Goal: Task Accomplishment & Management: Manage account settings

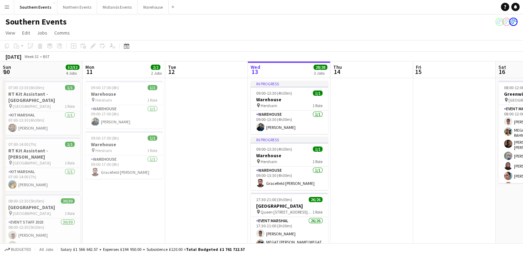
drag, startPoint x: 55, startPoint y: 137, endPoint x: 199, endPoint y: 146, distance: 143.8
click at [208, 143] on app-calendar-viewport "Fri 8 Sat 9 Sun 10 52/52 4 Jobs Mon 11 2/2 2 Jobs Tue 12 Wed 13 28/28 3 Jobs Th…" at bounding box center [261, 249] width 523 height 375
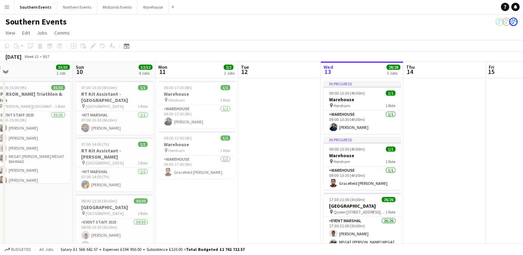
drag, startPoint x: 87, startPoint y: 188, endPoint x: 175, endPoint y: 186, distance: 88.2
click at [175, 186] on app-calendar-viewport "Thu 7 2/2 1 Job Fri 8 1/1 1 Job Sat 9 35/35 1 Job Sun 10 52/52 4 Jobs Mon 11 2/…" at bounding box center [261, 249] width 523 height 375
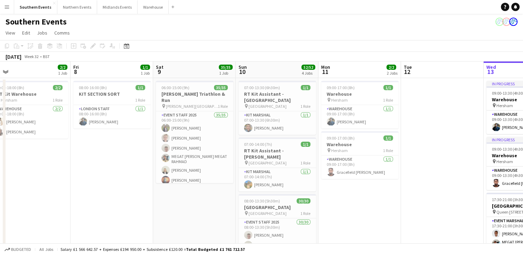
drag, startPoint x: 45, startPoint y: 189, endPoint x: 205, endPoint y: 179, distance: 160.4
click at [205, 179] on app-calendar-viewport "Tue 5 2/2 2 Jobs Wed 6 9/13 2 Jobs Thu 7 2/2 1 Job Fri 8 1/1 1 Job Sat 9 35/35 …" at bounding box center [261, 249] width 523 height 375
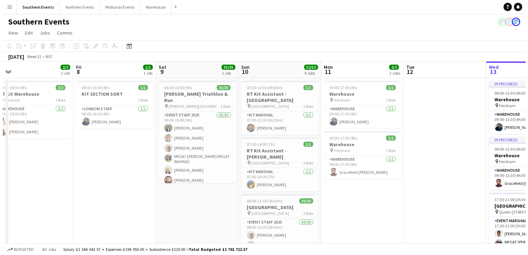
scroll to position [0, 178]
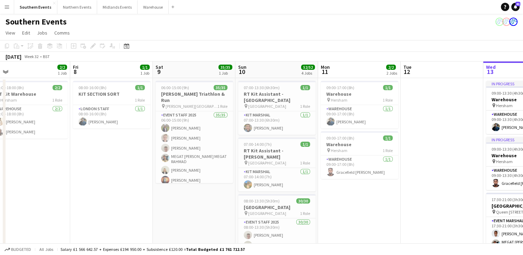
click at [7, 10] on button "Menu" at bounding box center [7, 7] width 14 height 14
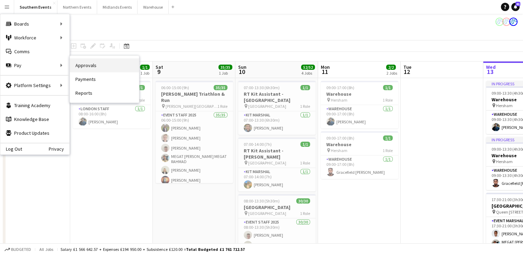
click at [85, 65] on link "Approvals" at bounding box center [104, 65] width 69 height 14
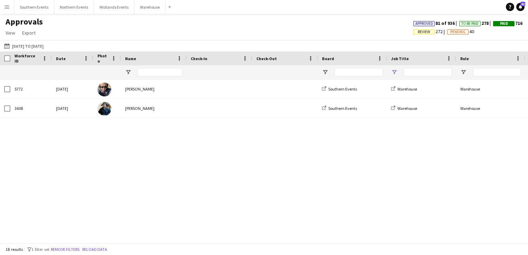
type input "**********"
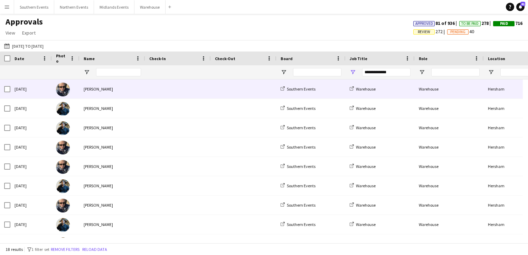
click at [32, 92] on div "[DATE]" at bounding box center [30, 89] width 41 height 19
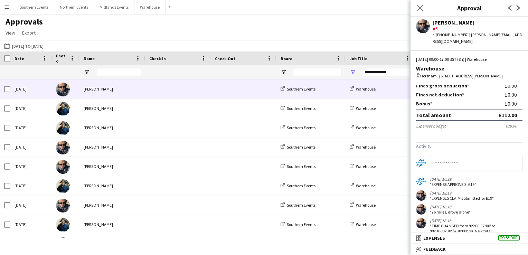
scroll to position [117, 0]
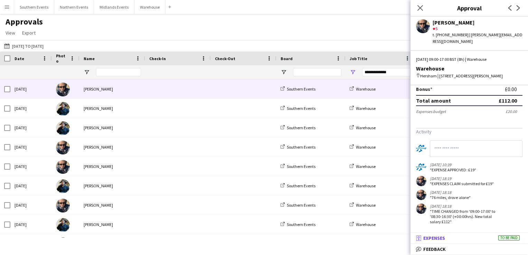
click at [487, 240] on mat-panel-title "receipt Expenses To be paid" at bounding box center [468, 238] width 115 height 6
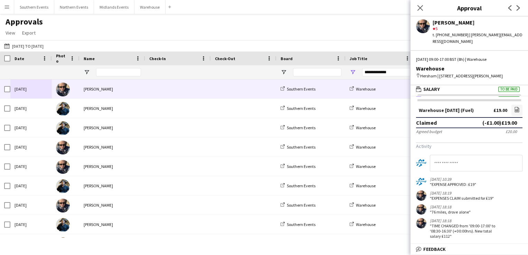
scroll to position [0, 0]
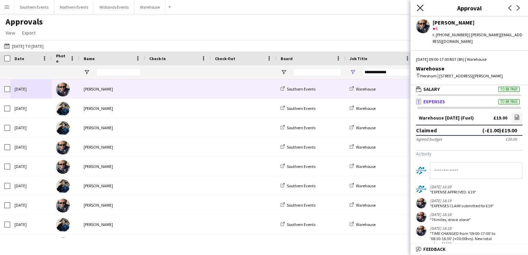
click at [423, 8] on icon "Close pop-in" at bounding box center [420, 7] width 7 height 7
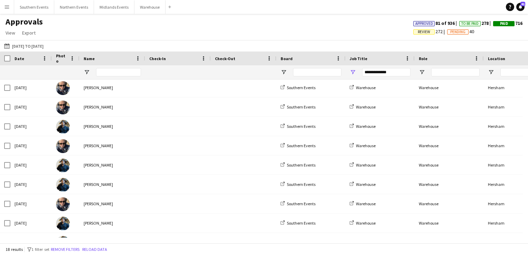
scroll to position [31, 0]
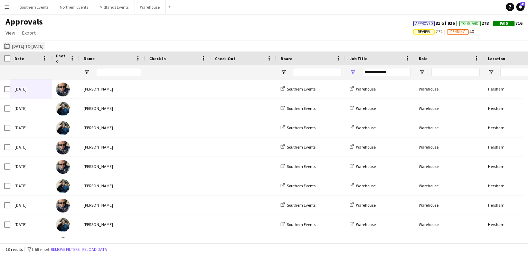
click at [14, 47] on button "[DATE] to [DATE] [DATE] to [DATE]" at bounding box center [24, 46] width 42 height 8
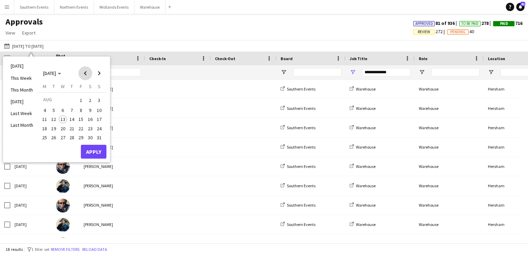
click at [86, 75] on span "Previous month" at bounding box center [85, 73] width 14 height 14
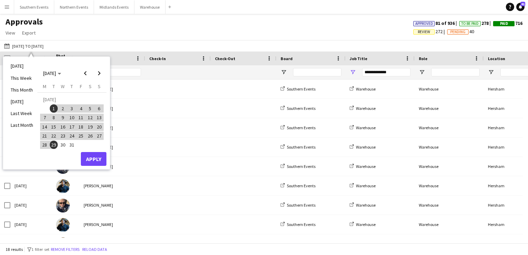
click at [62, 141] on span "30" at bounding box center [63, 145] width 8 height 8
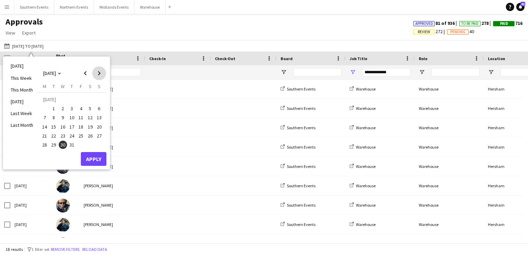
click at [100, 76] on span "Next month" at bounding box center [99, 73] width 14 height 14
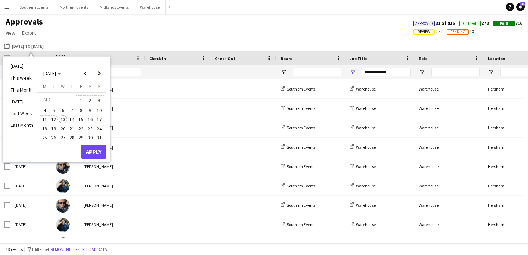
click at [54, 119] on span "12" at bounding box center [54, 119] width 8 height 8
click at [91, 149] on button "Apply" at bounding box center [94, 152] width 26 height 14
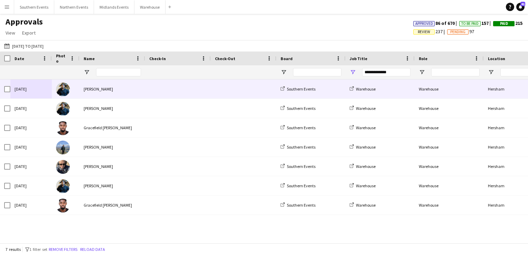
click at [84, 86] on div "[PERSON_NAME]" at bounding box center [113, 89] width 66 height 19
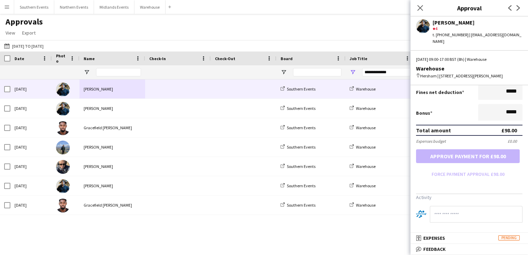
click at [467, 157] on form "Salary ***** 09:00 to ***** 17:00 ***** (8h) X £12.25 Break period /paid ******…" at bounding box center [470, 66] width 118 height 228
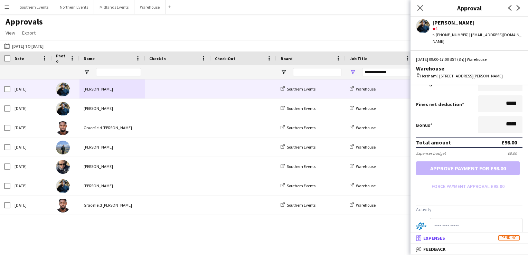
click at [475, 240] on mat-panel-title "receipt Expenses Pending" at bounding box center [468, 238] width 115 height 6
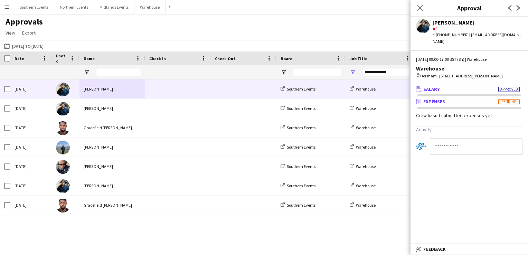
click at [472, 90] on mat-panel-title "wallet Salary Approved" at bounding box center [468, 89] width 115 height 6
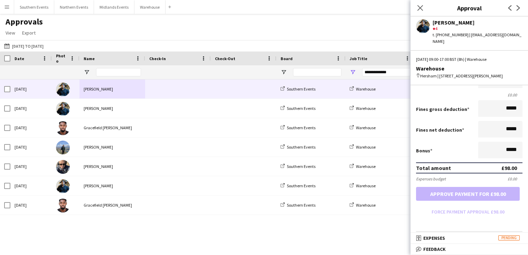
click at [466, 196] on form "Salary ***** 09:00 to ***** 17:00 ***** (8h) X £12.25 Break period /paid ******…" at bounding box center [470, 104] width 118 height 228
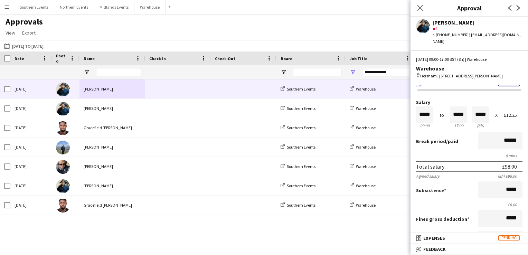
scroll to position [0, 0]
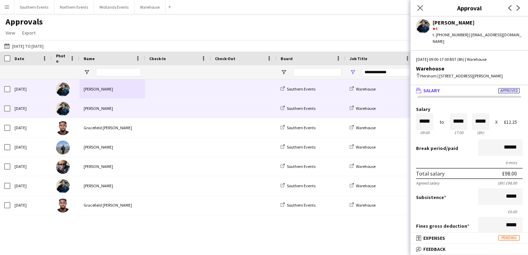
click at [93, 109] on div "[PERSON_NAME]" at bounding box center [113, 108] width 66 height 19
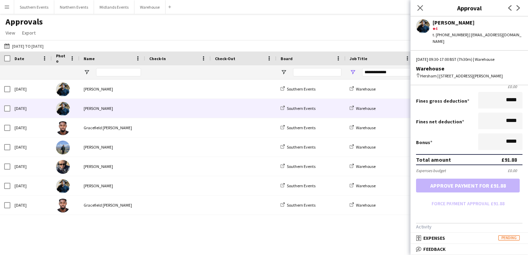
scroll to position [126, 0]
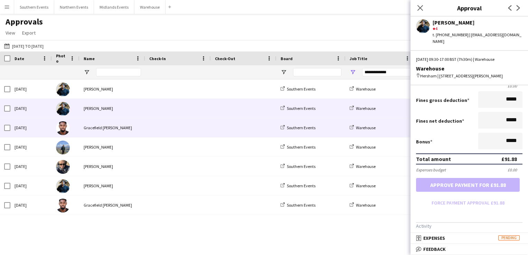
click at [141, 127] on div "Gracefield [PERSON_NAME]" at bounding box center [113, 127] width 66 height 19
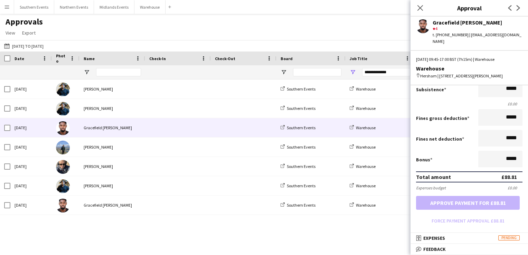
scroll to position [124, 0]
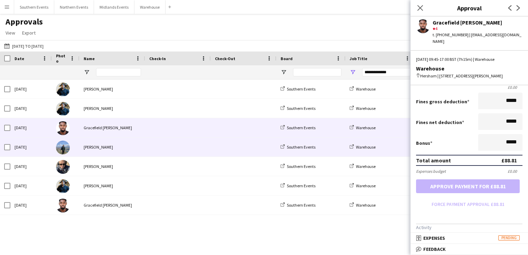
click at [138, 150] on div "[PERSON_NAME]" at bounding box center [113, 147] width 66 height 19
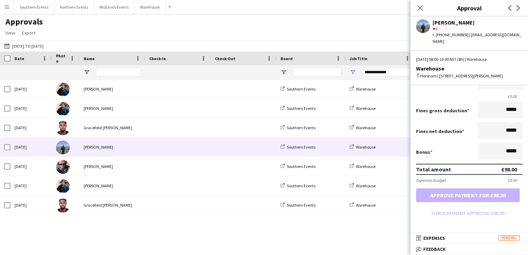
scroll to position [154, 0]
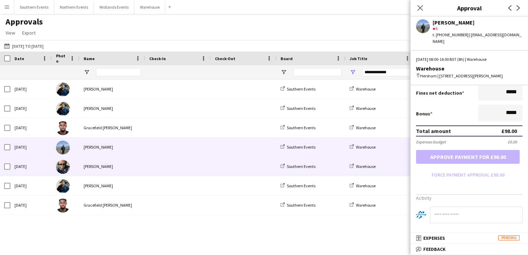
click at [111, 168] on div "[PERSON_NAME]" at bounding box center [113, 166] width 66 height 19
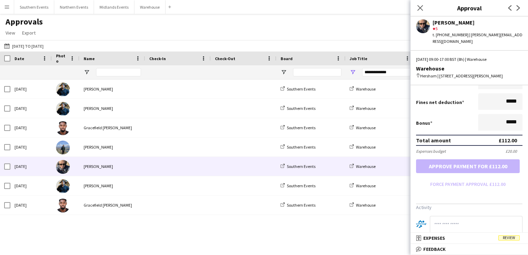
scroll to position [146, 0]
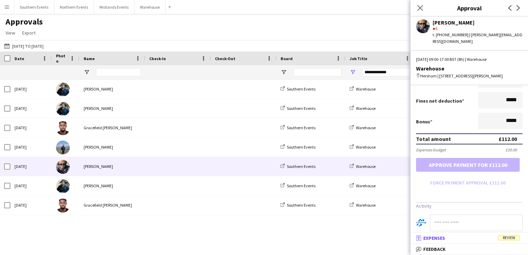
click at [484, 237] on mat-panel-title "receipt Expenses Review" at bounding box center [468, 238] width 115 height 6
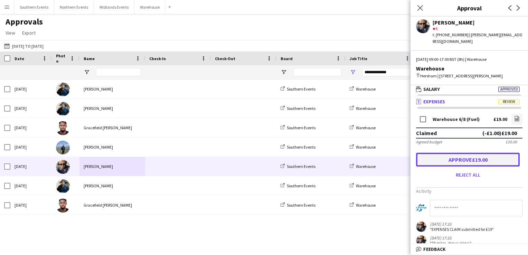
click at [480, 163] on button "Approve £19.00" at bounding box center [468, 160] width 104 height 14
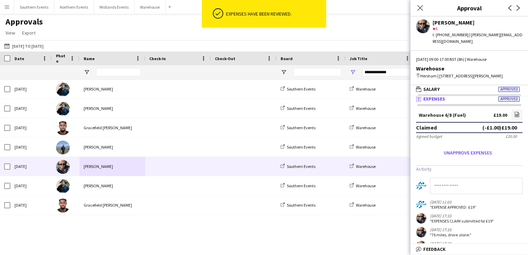
scroll to position [0, 0]
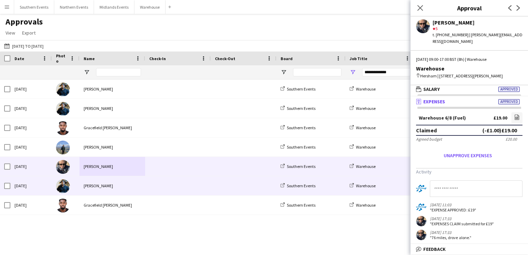
click at [91, 186] on div "[PERSON_NAME]" at bounding box center [113, 185] width 66 height 19
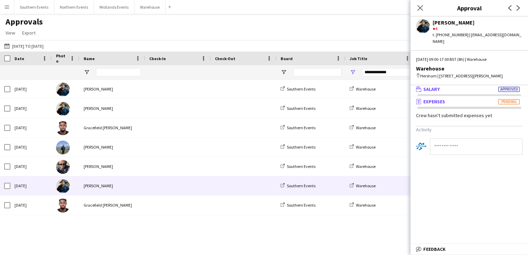
click at [434, 90] on span "Salary" at bounding box center [432, 89] width 17 height 6
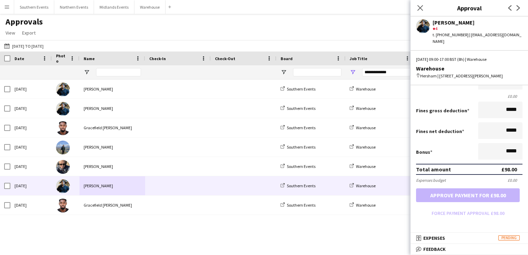
scroll to position [121, 0]
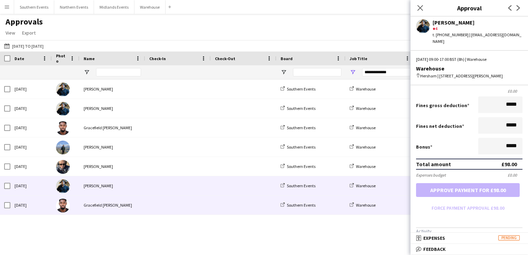
click at [136, 207] on div "Gracefield [PERSON_NAME]" at bounding box center [113, 205] width 66 height 19
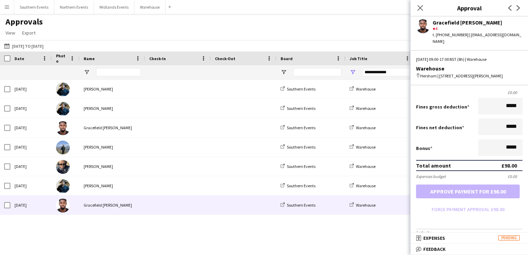
scroll to position [120, 0]
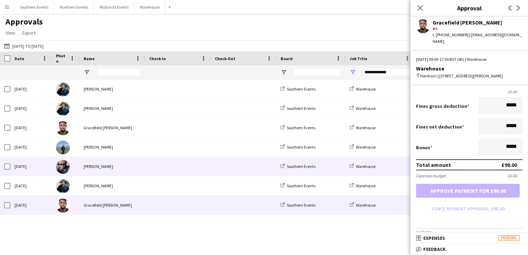
click at [96, 171] on div "[PERSON_NAME]" at bounding box center [113, 166] width 66 height 19
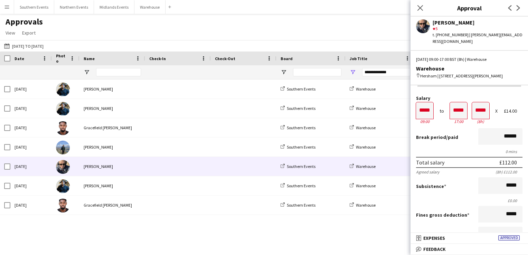
scroll to position [12, 0]
click at [115, 226] on div "[DATE] [PERSON_NAME] Southern Events [GEOGRAPHIC_DATA] 09:00 - 17:00 [DATE] [GE…" at bounding box center [264, 159] width 528 height 158
click at [8, 8] on app-icon "Menu" at bounding box center [7, 7] width 6 height 6
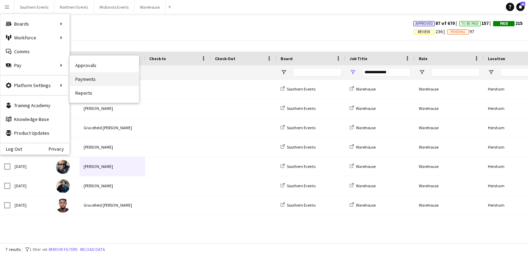
click at [92, 77] on link "Payments" at bounding box center [104, 79] width 69 height 14
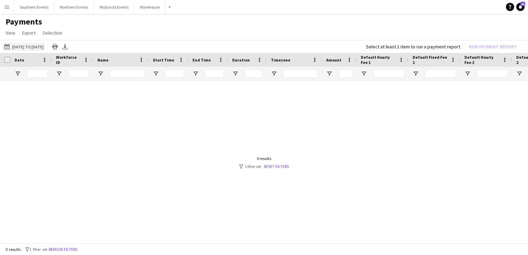
click at [24, 45] on button "[DATE] to [DATE] [DATE] to [DATE]" at bounding box center [24, 47] width 42 height 8
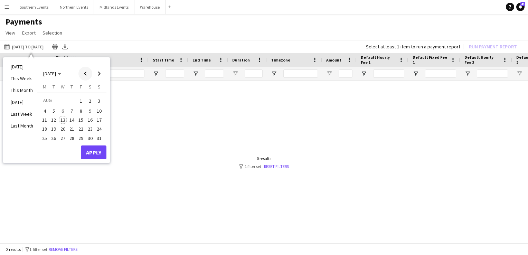
click at [88, 73] on span "Previous month" at bounding box center [85, 74] width 14 height 14
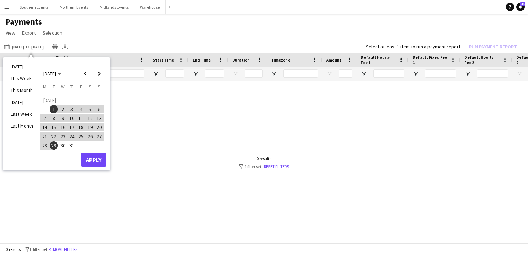
click at [63, 148] on span "30" at bounding box center [63, 145] width 8 height 8
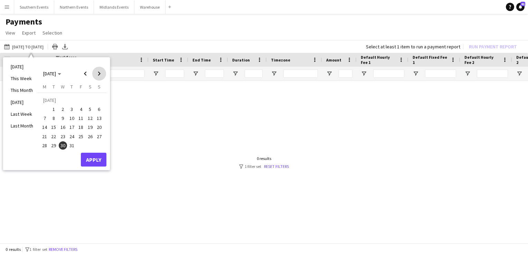
click at [101, 75] on span "Next month" at bounding box center [99, 74] width 14 height 14
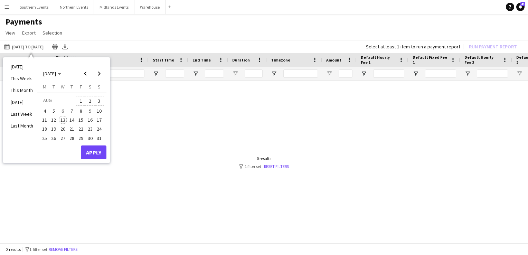
click at [61, 120] on span "13" at bounding box center [63, 120] width 8 height 8
click at [91, 150] on button "Apply" at bounding box center [94, 153] width 26 height 14
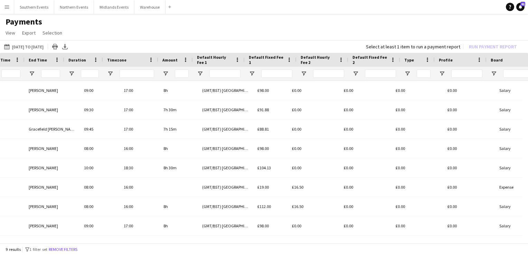
scroll to position [0, 164]
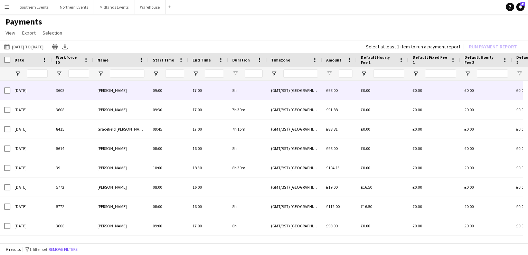
click at [37, 92] on div "[DATE]" at bounding box center [30, 90] width 41 height 19
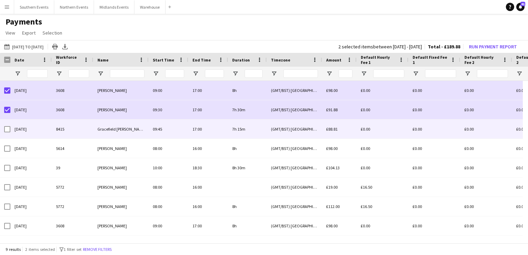
click at [7, 125] on div at bounding box center [7, 129] width 6 height 19
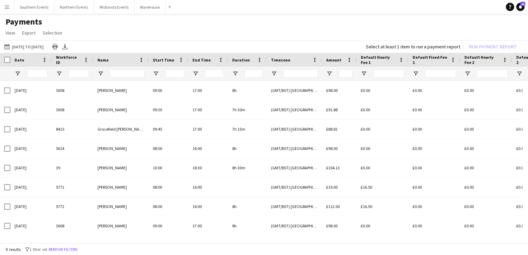
click at [5, 12] on button "Menu" at bounding box center [7, 7] width 14 height 14
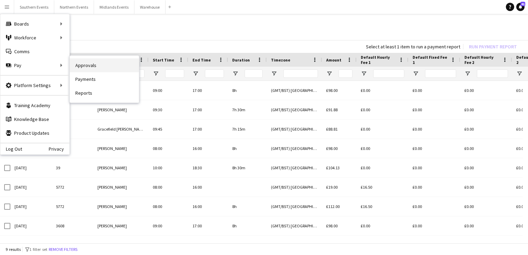
click at [80, 65] on link "Approvals" at bounding box center [104, 65] width 69 height 14
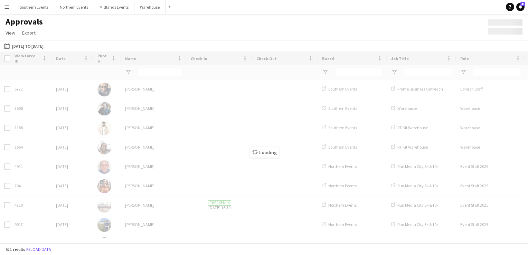
type input "**********"
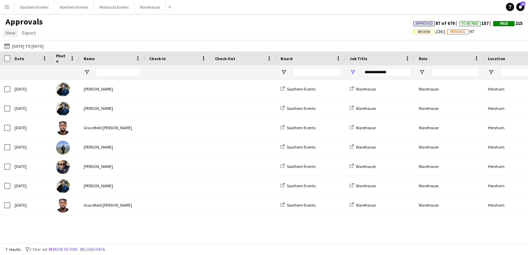
click at [13, 31] on span "View" at bounding box center [11, 33] width 10 height 6
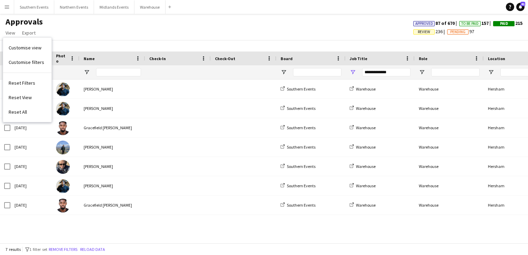
click at [69, 26] on div "Approvals View Customise view Customise filters Reset Filters Reset View Reset …" at bounding box center [264, 29] width 528 height 24
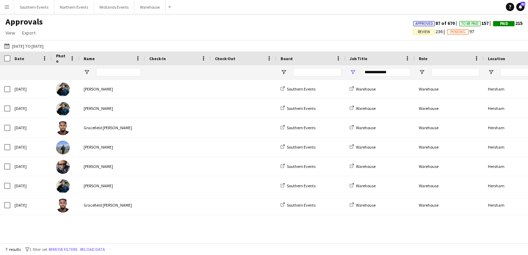
click at [0, 5] on button "Menu" at bounding box center [7, 7] width 14 height 14
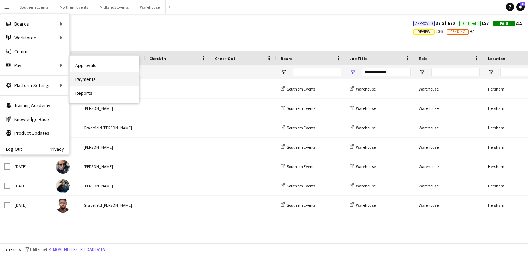
click at [84, 75] on link "Payments" at bounding box center [104, 79] width 69 height 14
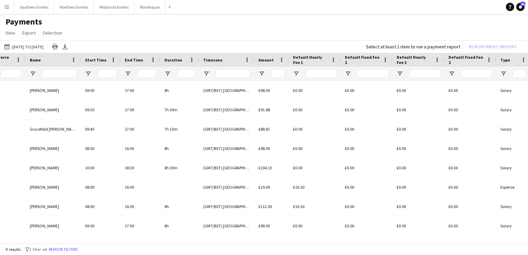
scroll to position [0, 146]
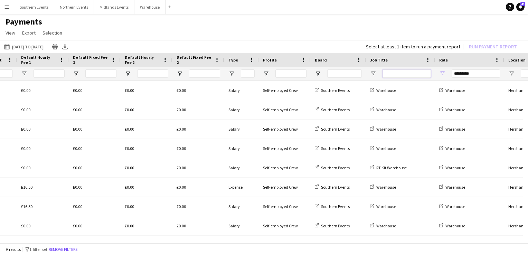
click at [406, 73] on input "Job Title Filter Input" at bounding box center [407, 74] width 48 height 8
type input "*********"
click at [375, 74] on span "Open Filter Menu" at bounding box center [373, 74] width 6 height 6
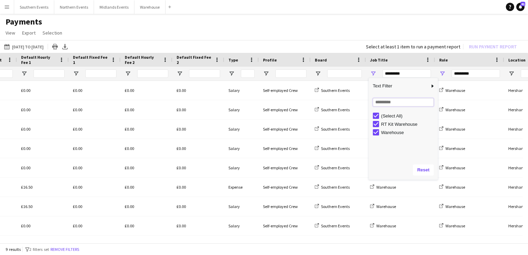
click at [387, 101] on input "Search filter values" at bounding box center [403, 102] width 61 height 8
type input "**********"
click at [451, 27] on app-page-menu "View Customise view Customise filters Reset Filters Reset View Reset All Export…" at bounding box center [264, 33] width 528 height 13
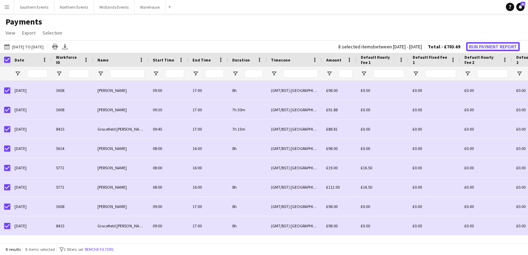
click at [495, 45] on button "Run Payment Report" at bounding box center [493, 46] width 54 height 9
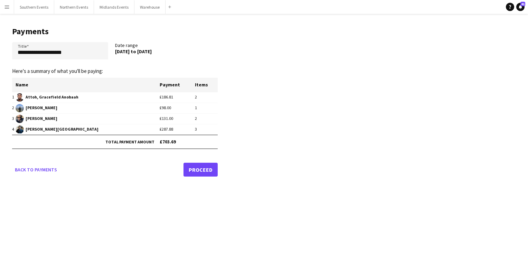
click at [197, 168] on link "Proceed" at bounding box center [201, 170] width 34 height 14
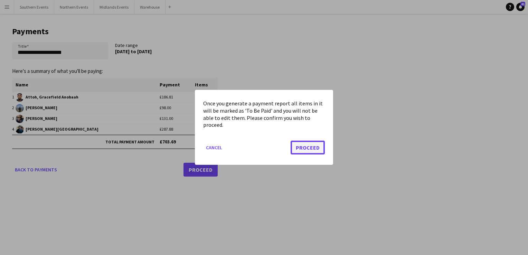
click at [308, 150] on button "Proceed" at bounding box center [308, 148] width 34 height 14
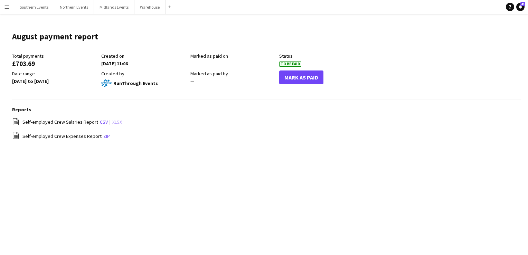
click at [115, 122] on link "xlsx" at bounding box center [117, 122] width 10 height 6
click at [26, 5] on button "Southern Events Close" at bounding box center [34, 6] width 40 height 13
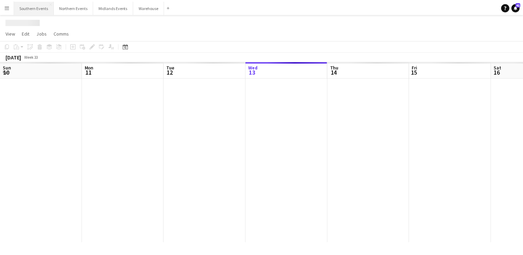
scroll to position [0, 165]
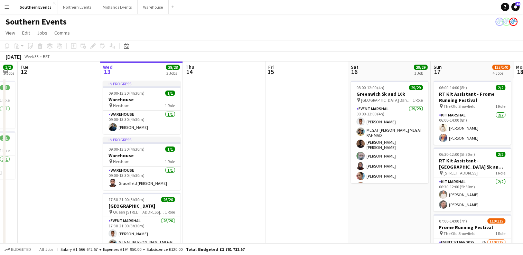
drag, startPoint x: 262, startPoint y: 145, endPoint x: 328, endPoint y: 135, distance: 67.1
click at [328, 135] on app-calendar-viewport "Sun 10 52/52 4 Jobs Mon 11 2/2 2 Jobs Tue 12 Wed 13 28/28 3 Jobs Thu 14 Fri 15 …" at bounding box center [261, 249] width 523 height 375
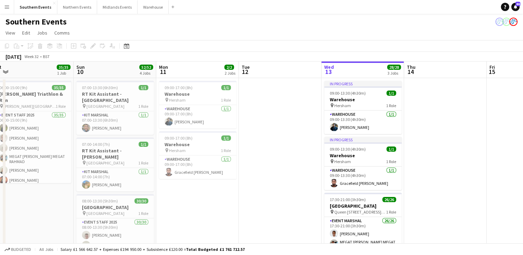
drag, startPoint x: 65, startPoint y: 164, endPoint x: 235, endPoint y: 162, distance: 170.5
click at [235, 162] on app-calendar-viewport "Thu 7 2/2 1 Job Fri 8 1/1 1 Job Sat 9 35/35 1 Job Sun 10 52/52 4 Jobs Mon 11 2/…" at bounding box center [261, 249] width 523 height 375
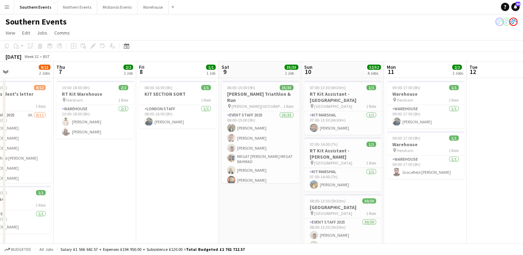
drag, startPoint x: 142, startPoint y: 196, endPoint x: 373, endPoint y: 178, distance: 231.0
click at [373, 178] on app-calendar-viewport "Mon 4 Tue 5 Wed 6 9/13 2 Jobs Thu 7 2/2 1 Job Fri 8 1/1 1 Job Sat 9 35/35 1 Job…" at bounding box center [261, 249] width 523 height 375
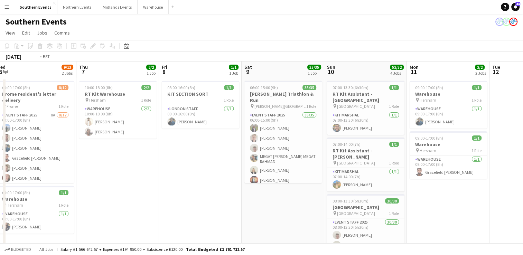
drag, startPoint x: 168, startPoint y: 172, endPoint x: 441, endPoint y: 155, distance: 273.4
click at [441, 155] on app-calendar-viewport "Mon 4 2/2 2 Jobs Tue 5 2/2 2 Jobs Wed 6 9/13 2 Jobs Thu 7 2/2 1 Job Fri 8 1/1 1…" at bounding box center [261, 249] width 523 height 375
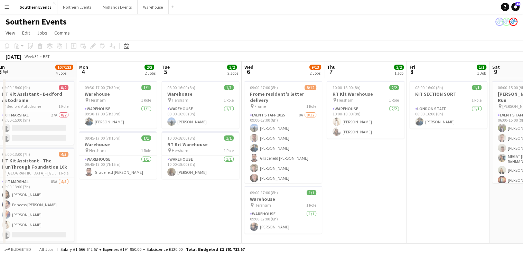
scroll to position [0, 169]
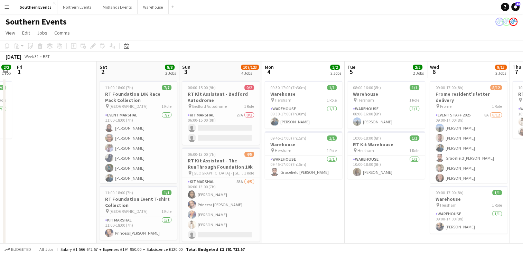
drag, startPoint x: 144, startPoint y: 189, endPoint x: 328, endPoint y: 179, distance: 183.9
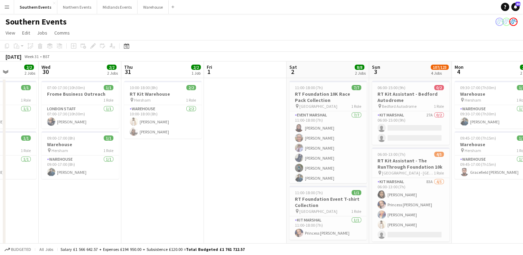
drag, startPoint x: 44, startPoint y: 183, endPoint x: 316, endPoint y: 165, distance: 273.0
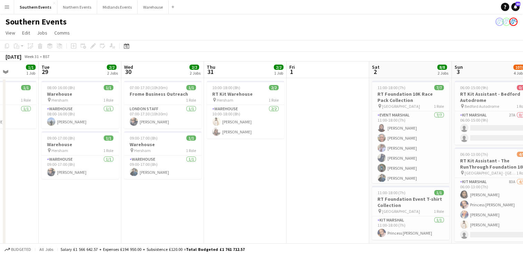
scroll to position [0, 209]
click at [166, 110] on app-card-role "London Staff [DATE] 07:00-17:30 (10h30m) [PERSON_NAME]" at bounding box center [162, 117] width 77 height 24
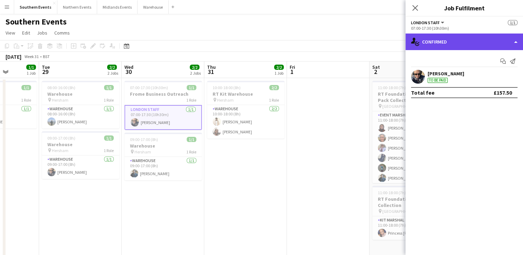
click at [512, 39] on div "single-neutral-actions-check-2 Confirmed" at bounding box center [465, 42] width 118 height 17
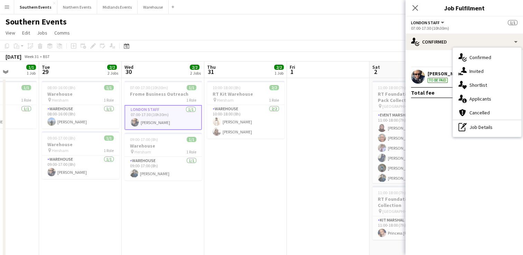
click at [451, 115] on mat-expansion-panel "check Confirmed Start chat Send notification [PERSON_NAME] To be paid Total fee…" at bounding box center [465, 152] width 118 height 205
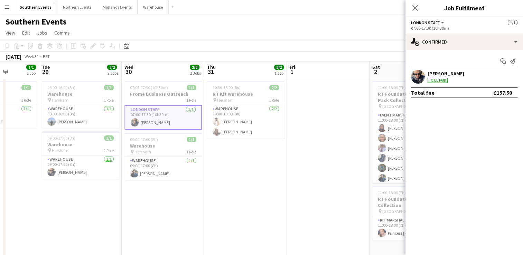
click at [158, 109] on app-card-role "London Staff [DATE] 07:00-17:30 (10h30m) [PERSON_NAME]" at bounding box center [162, 117] width 77 height 25
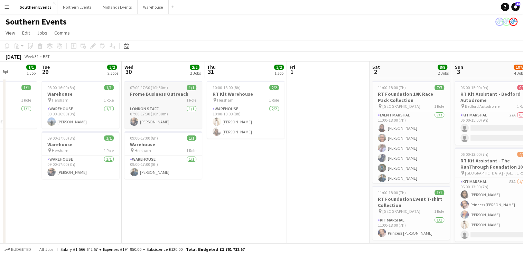
click at [161, 104] on app-job-card "07:00-17:30 (10h30m) 1/1 Frome Business Outreach 1 Role London Staff [DATE] 07:…" at bounding box center [162, 105] width 77 height 48
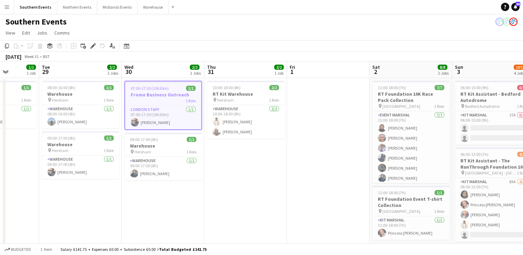
click at [162, 98] on div "1 Role" at bounding box center [163, 101] width 76 height 6
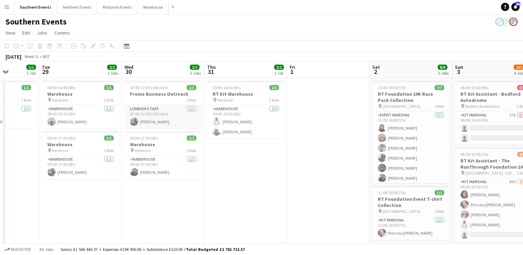
click at [146, 113] on app-card-role "London Staff [DATE] 07:00-17:30 (10h30m) [PERSON_NAME]" at bounding box center [162, 117] width 77 height 24
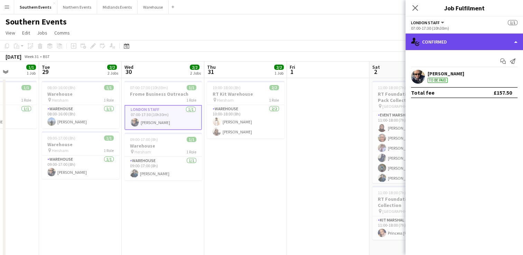
click at [498, 44] on div "single-neutral-actions-check-2 Confirmed" at bounding box center [465, 42] width 118 height 17
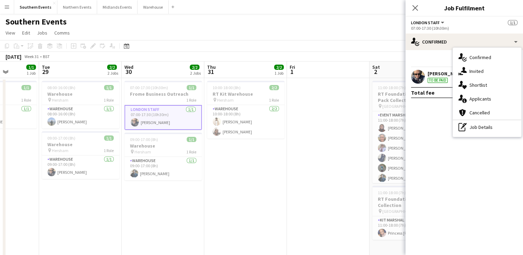
click at [433, 136] on mat-expansion-panel "check Confirmed Start chat Send notification [PERSON_NAME] To be paid Total fee…" at bounding box center [465, 152] width 118 height 205
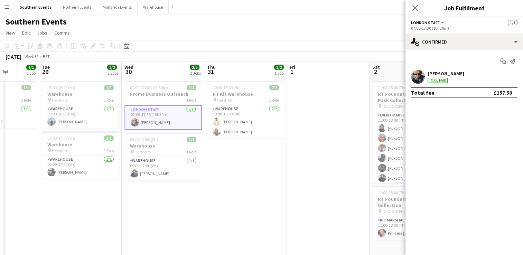
click at [448, 76] on div "[PERSON_NAME]" at bounding box center [446, 74] width 37 height 6
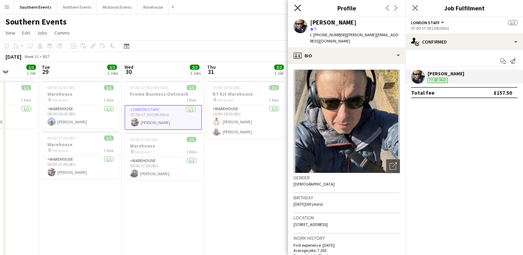
click at [295, 7] on icon "Close pop-in" at bounding box center [297, 7] width 7 height 7
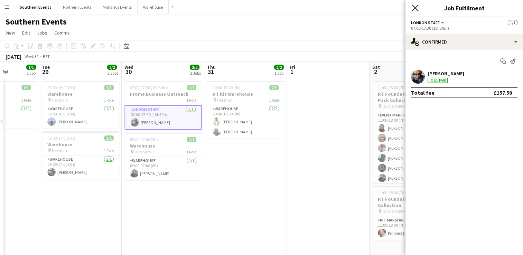
click at [416, 10] on icon "Close pop-in" at bounding box center [415, 7] width 7 height 7
